Goal: Navigation & Orientation: Find specific page/section

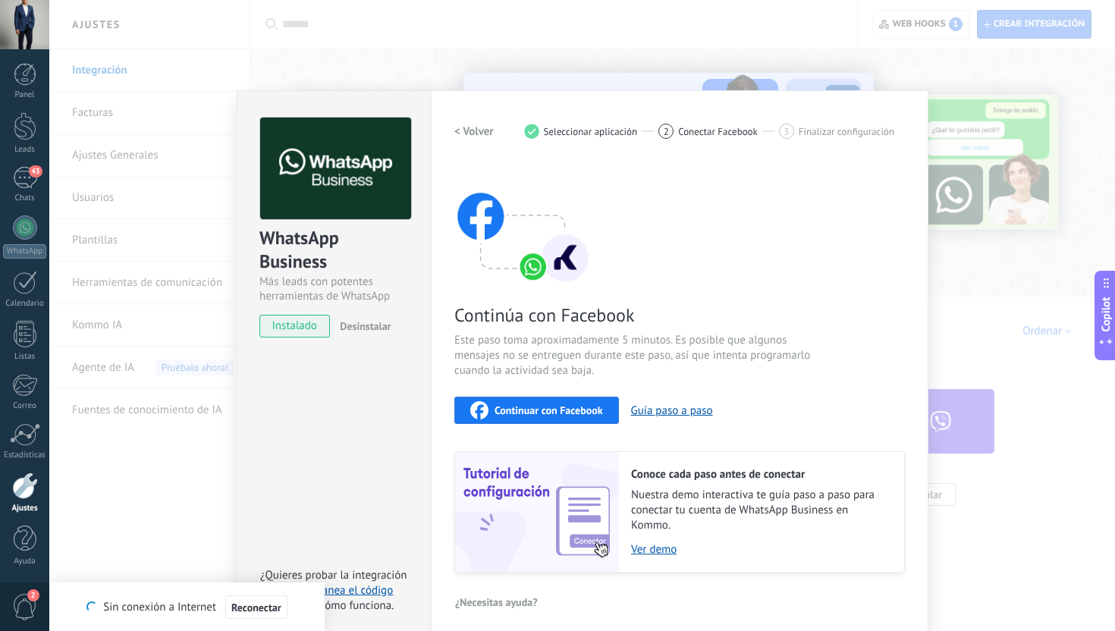
click at [952, 298] on div "WhatsApp Business Más leads con potentes herramientas de WhatsApp instalado Des…" at bounding box center [581, 315] width 1065 height 631
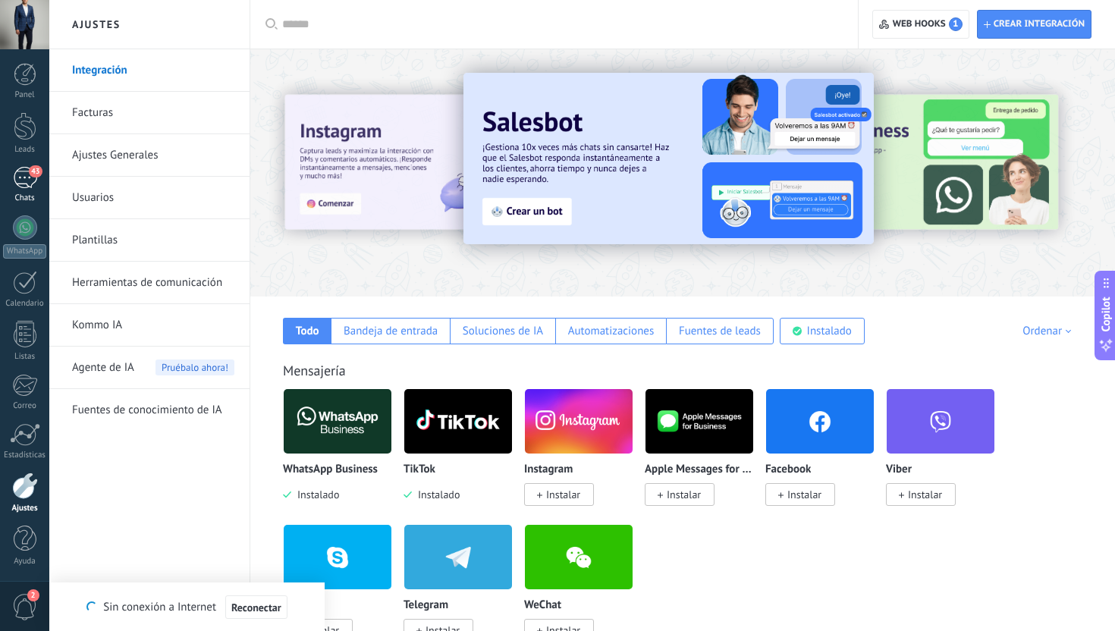
click at [26, 174] on div "43" at bounding box center [25, 178] width 24 height 22
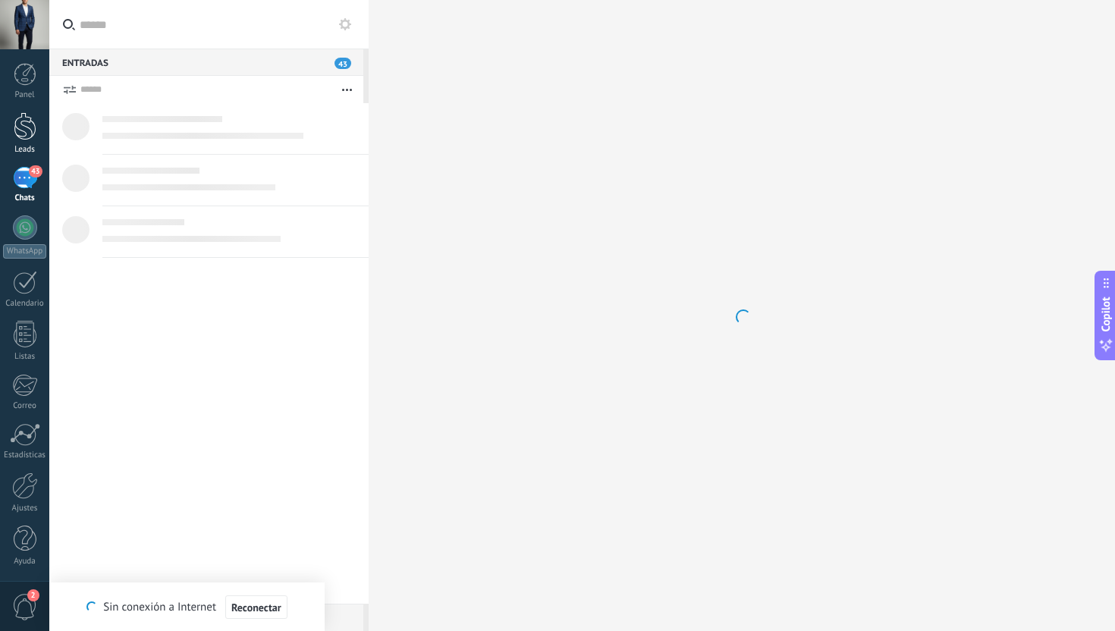
click at [26, 148] on div "Leads" at bounding box center [25, 150] width 44 height 10
click at [26, 176] on div "43" at bounding box center [25, 178] width 24 height 22
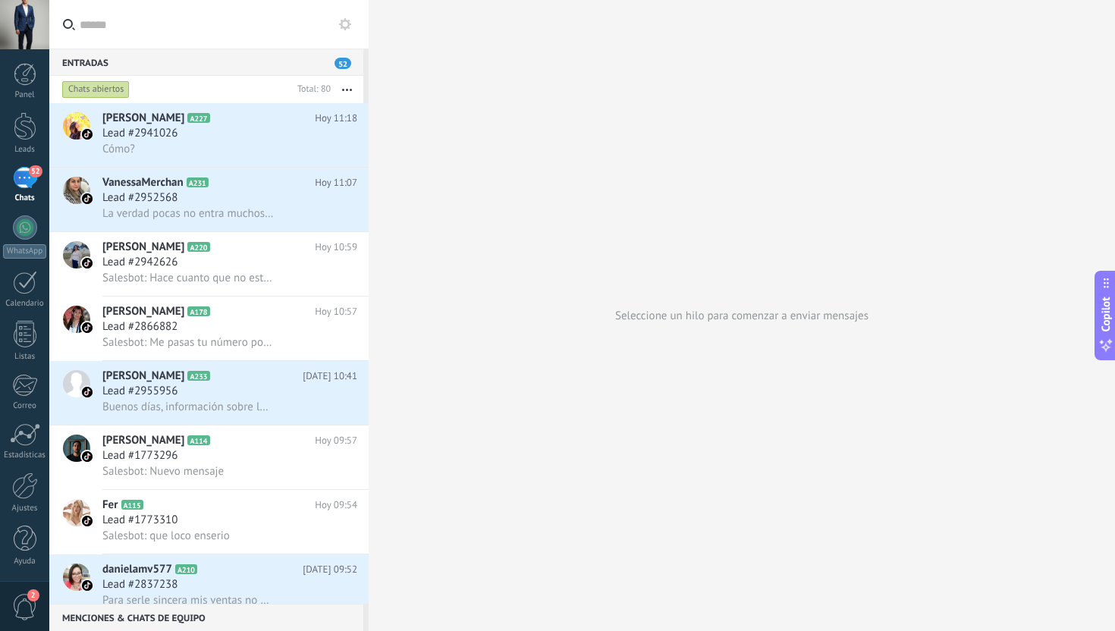
click at [20, 183] on div "52" at bounding box center [25, 178] width 24 height 22
click at [18, 227] on div at bounding box center [25, 227] width 24 height 24
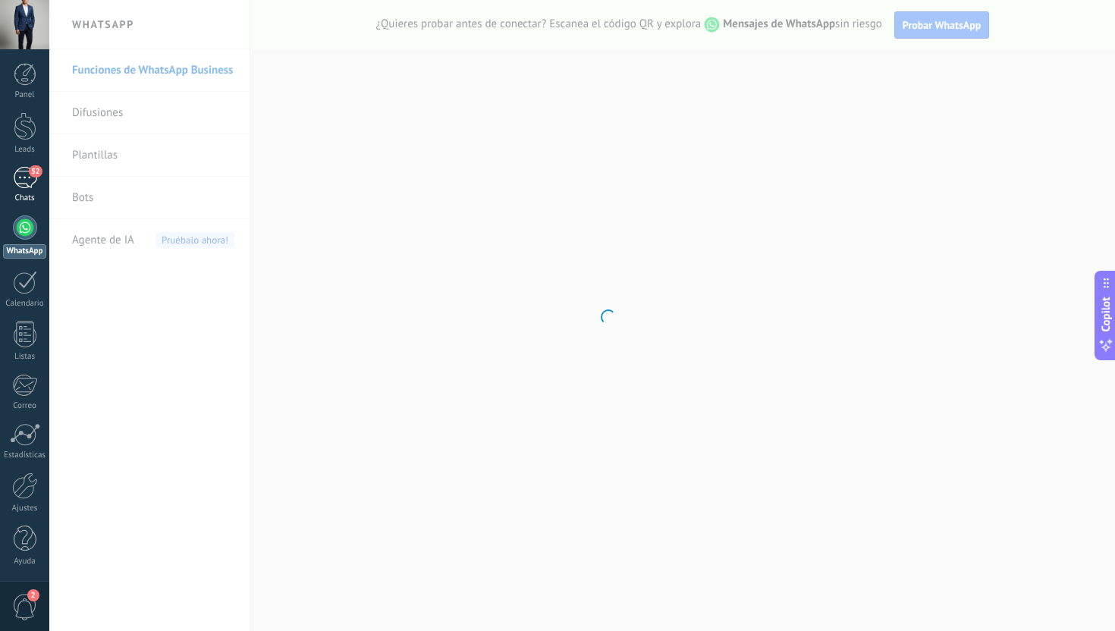
click at [30, 181] on div "52" at bounding box center [25, 178] width 24 height 22
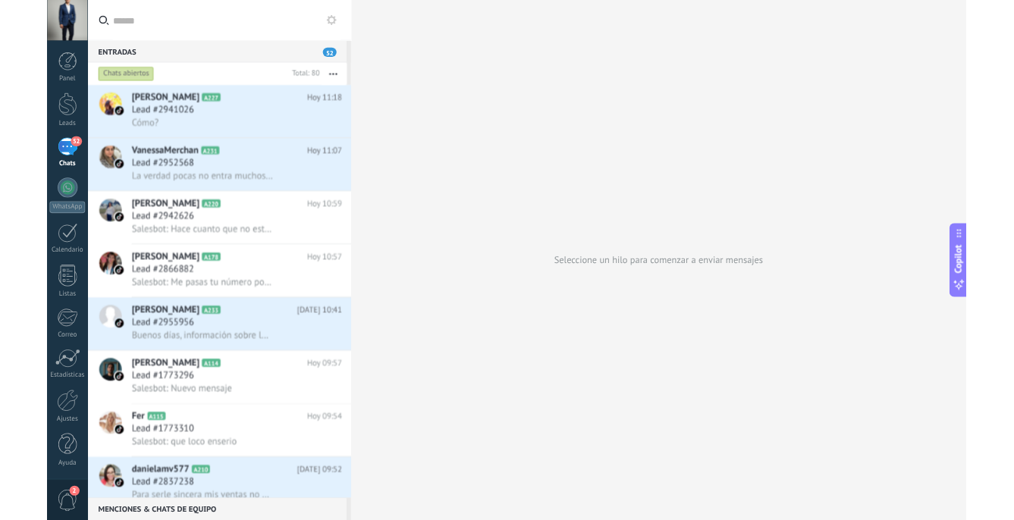
scroll to position [513, 0]
